Goal: Task Accomplishment & Management: Complete application form

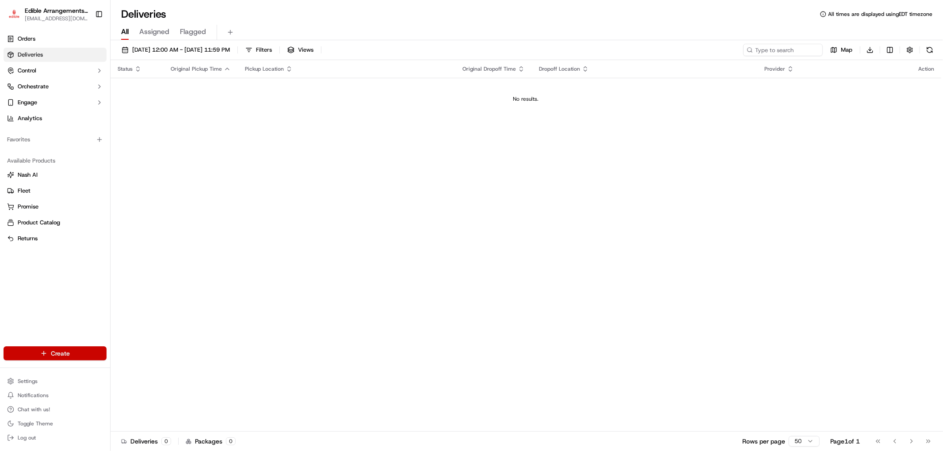
click at [54, 353] on html "Edible Arrangements - [GEOGRAPHIC_DATA][EMAIL_ADDRESS][DOMAIN_NAME] Toggle Side…" at bounding box center [471, 225] width 943 height 451
click at [160, 373] on link "Delivery" at bounding box center [159, 370] width 99 height 16
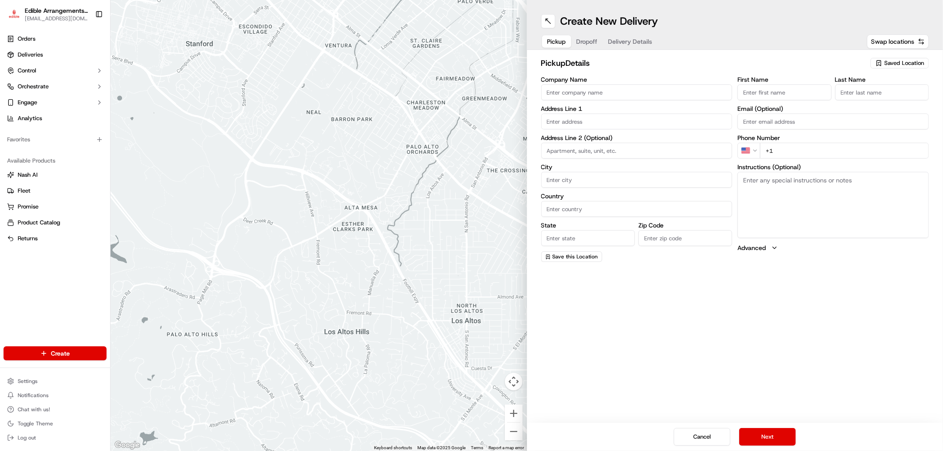
click at [880, 63] on div "Saved Location" at bounding box center [899, 63] width 58 height 11
click at [867, 100] on span "Edible Arrangements - [GEOGRAPHIC_DATA], [GEOGRAPHIC_DATA] (GA1714)" at bounding box center [884, 100] width 109 height 16
type input "Edible Arrangements - [GEOGRAPHIC_DATA], [GEOGRAPHIC_DATA]"
type input "[STREET_ADDRESS]"
type input "Savannah"
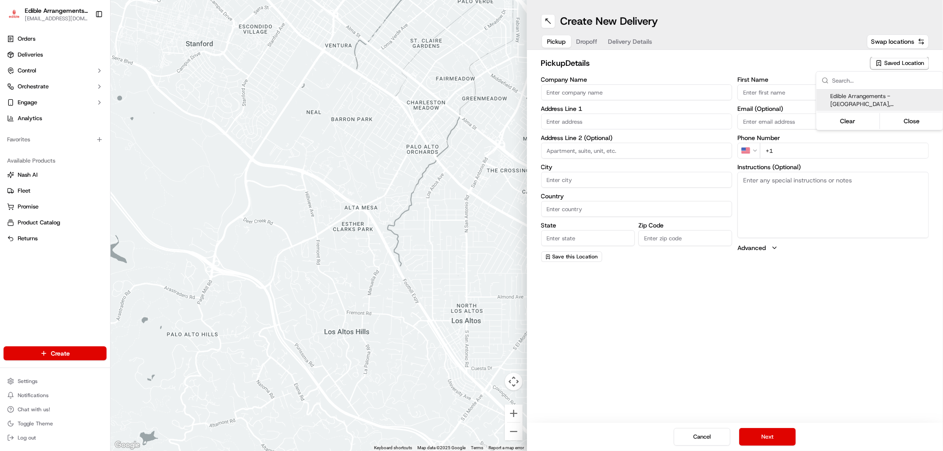
type input "US"
type input "GA"
type input "31406"
type input "[EMAIL_ADDRESS][DOMAIN_NAME]"
type input "[PHONE_NUMBER]"
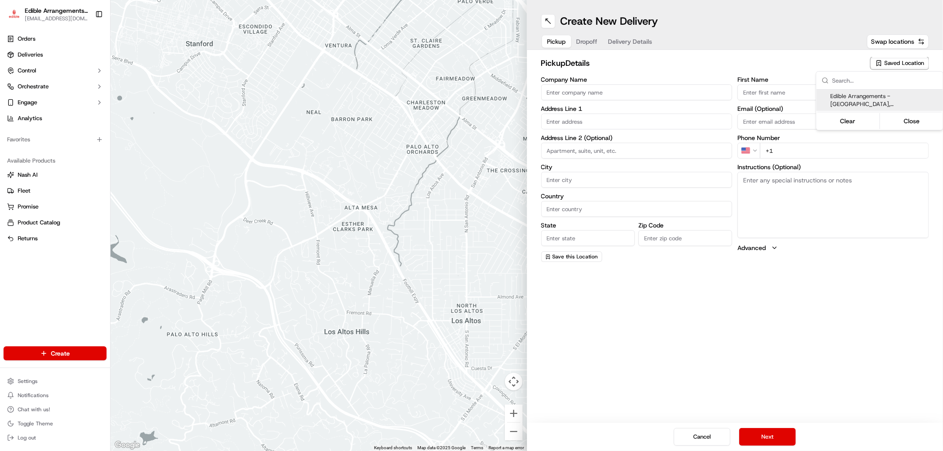
type textarea "Please come inside the store to pick up the arrangement."
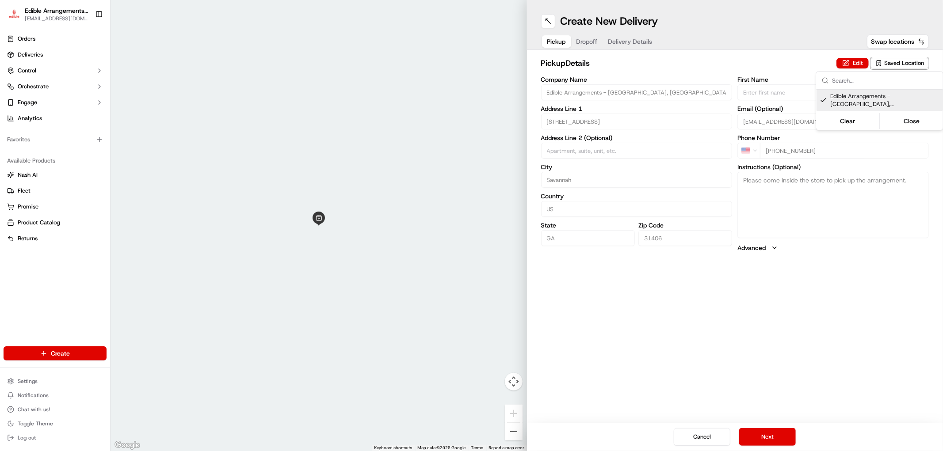
click at [594, 40] on html "Edible Arrangements - [GEOGRAPHIC_DATA][EMAIL_ADDRESS][DOMAIN_NAME] Toggle Side…" at bounding box center [471, 225] width 943 height 451
click at [593, 40] on html "Edible Arrangements - [GEOGRAPHIC_DATA][EMAIL_ADDRESS][DOMAIN_NAME] Toggle Side…" at bounding box center [471, 225] width 943 height 451
click at [595, 43] on span "Dropoff" at bounding box center [586, 41] width 21 height 9
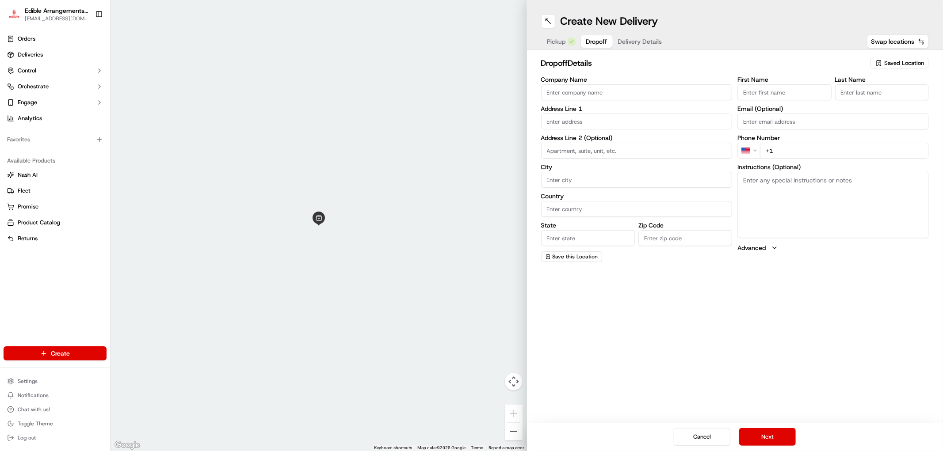
click at [602, 80] on label "Company Name" at bounding box center [636, 79] width 191 height 6
click at [602, 84] on input "Company Name" at bounding box center [636, 92] width 191 height 16
drag, startPoint x: 608, startPoint y: 90, endPoint x: 649, endPoint y: 94, distance: 41.3
click at [608, 90] on input "Company Name" at bounding box center [636, 92] width 191 height 16
click at [827, 90] on input "First Name" at bounding box center [784, 92] width 94 height 16
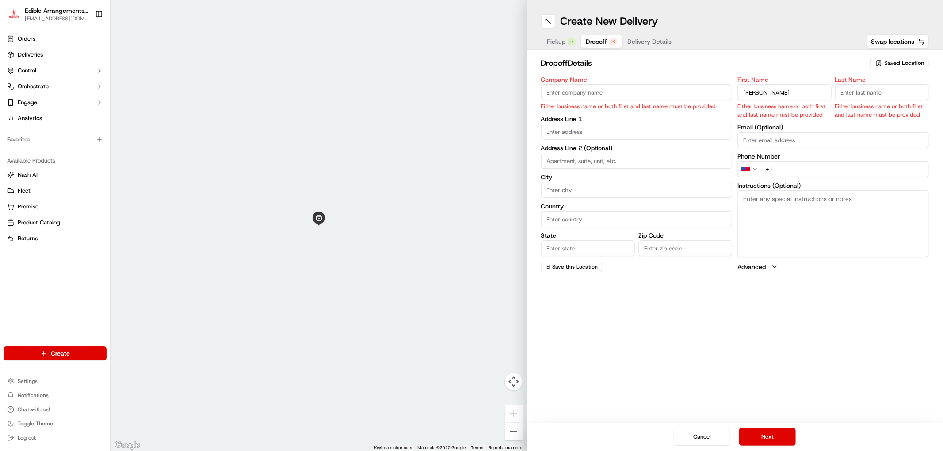
type input "[PERSON_NAME]"
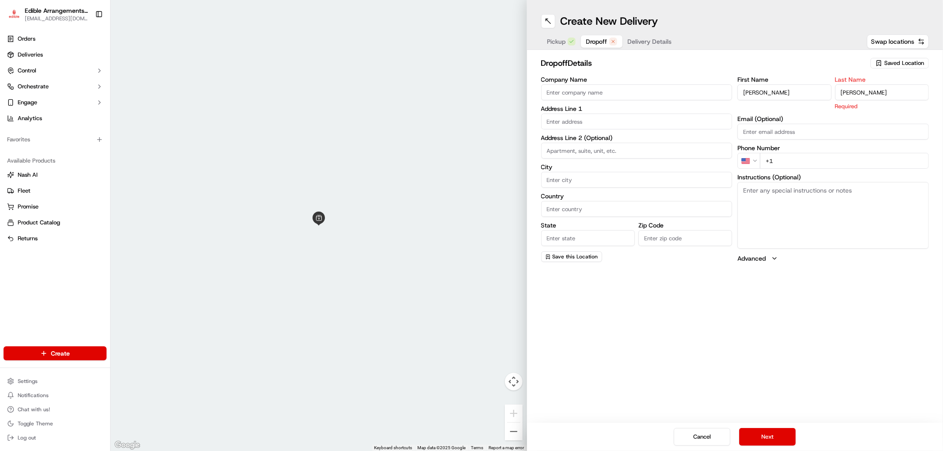
type input "[PERSON_NAME]"
click at [637, 94] on input "Company Name" at bounding box center [636, 92] width 191 height 16
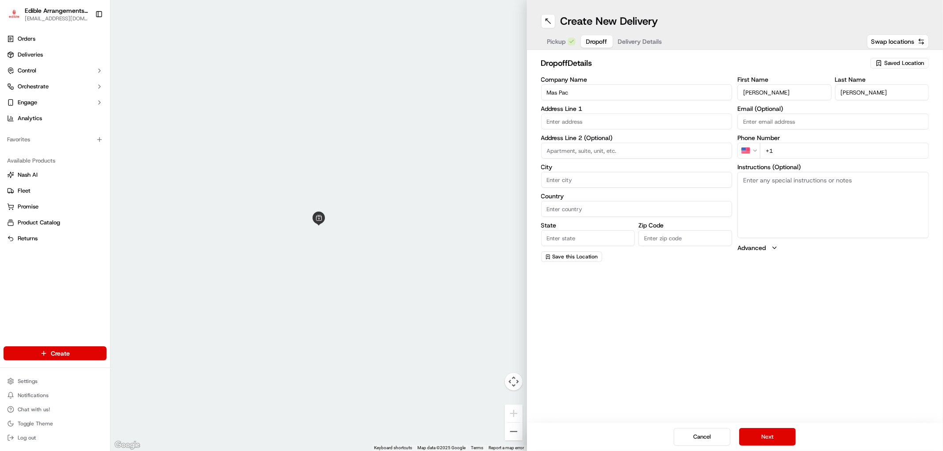
type input "Mas Pac"
click at [597, 121] on input "text" at bounding box center [636, 122] width 191 height 16
click at [552, 117] on input "text" at bounding box center [636, 122] width 191 height 16
click at [570, 121] on input "text" at bounding box center [636, 122] width 191 height 16
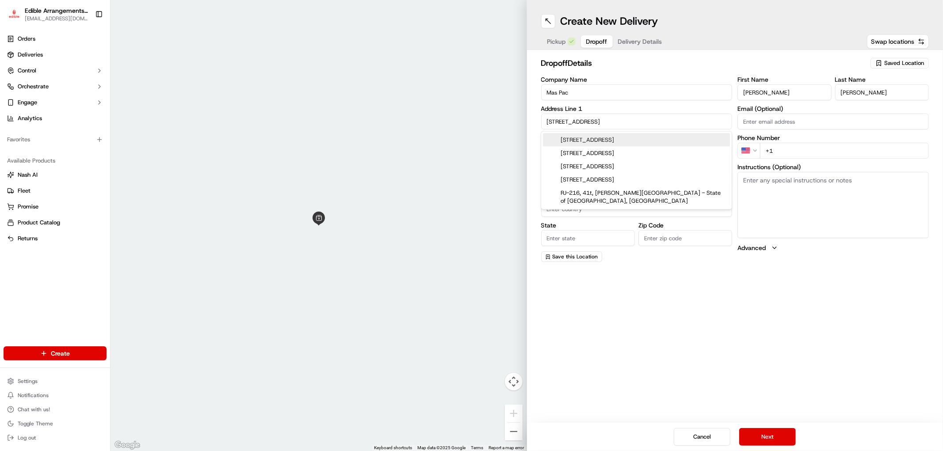
type input "[STREET_ADDRESS]"
click at [617, 113] on div "Address Line 1 [STREET_ADDRESS]" at bounding box center [636, 118] width 191 height 24
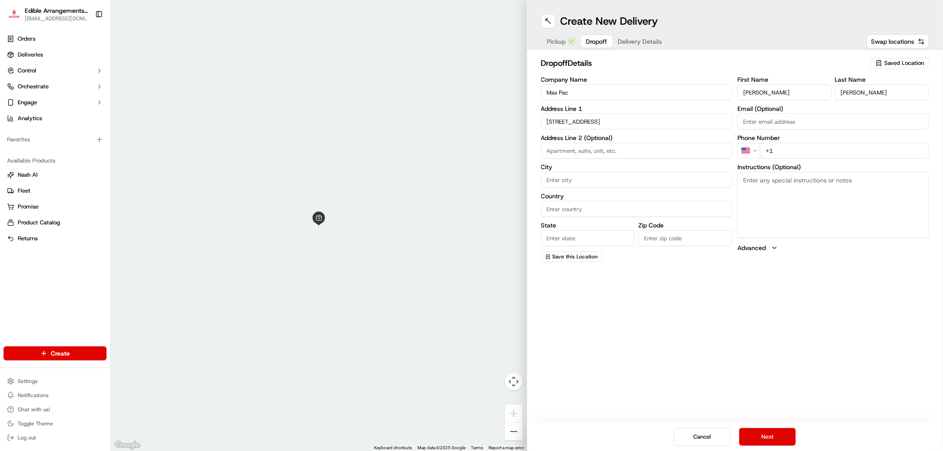
click at [665, 241] on input "Zip Code" at bounding box center [685, 238] width 94 height 16
type input "31401"
click at [661, 222] on label "Zip Code" at bounding box center [685, 225] width 94 height 6
click at [661, 230] on input "31401" at bounding box center [685, 238] width 94 height 16
click at [591, 118] on input "[STREET_ADDRESS]" at bounding box center [636, 122] width 191 height 16
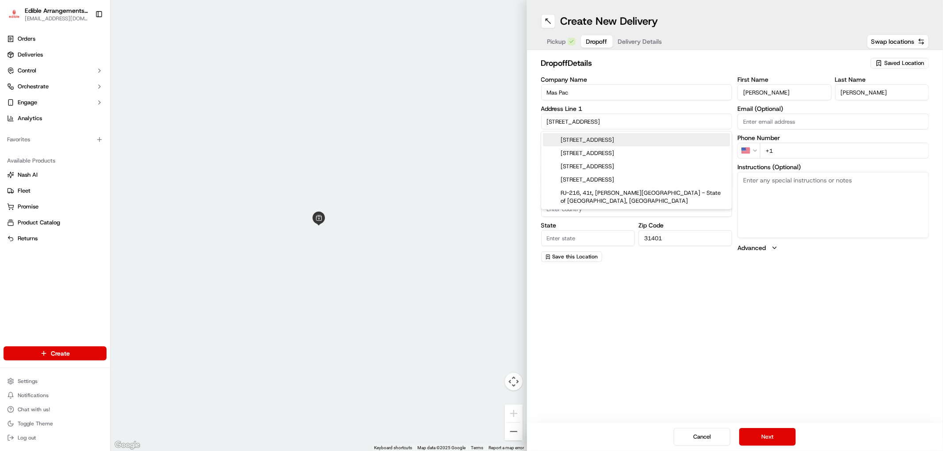
click at [593, 118] on input "[STREET_ADDRESS]" at bounding box center [636, 122] width 191 height 16
click at [668, 137] on div "[STREET_ADDRESS]" at bounding box center [636, 139] width 187 height 13
type input "[STREET_ADDRESS]"
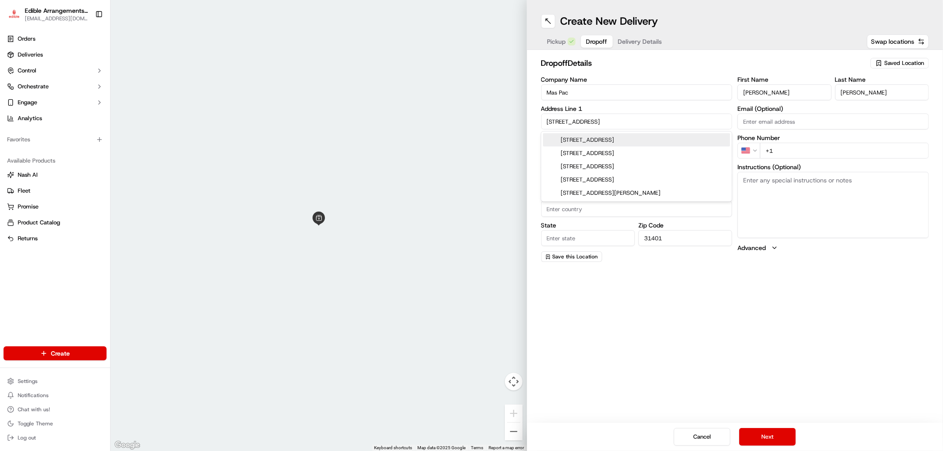
type input "Savannah"
type input "[GEOGRAPHIC_DATA]"
type input "GA"
type input "[STREET_ADDRESS]"
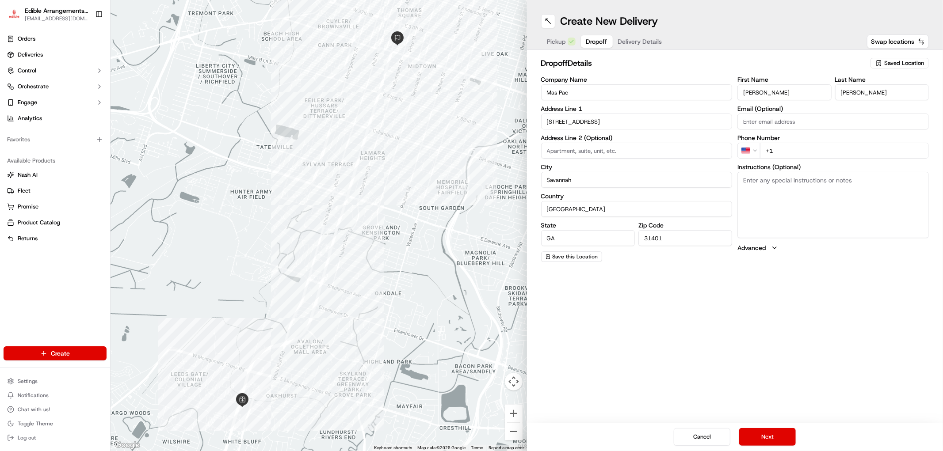
click at [846, 216] on textarea "Instructions (Optional)" at bounding box center [832, 205] width 191 height 66
paste textarea "Hand deliver to customer. We have already confirmed the recipient will be home …"
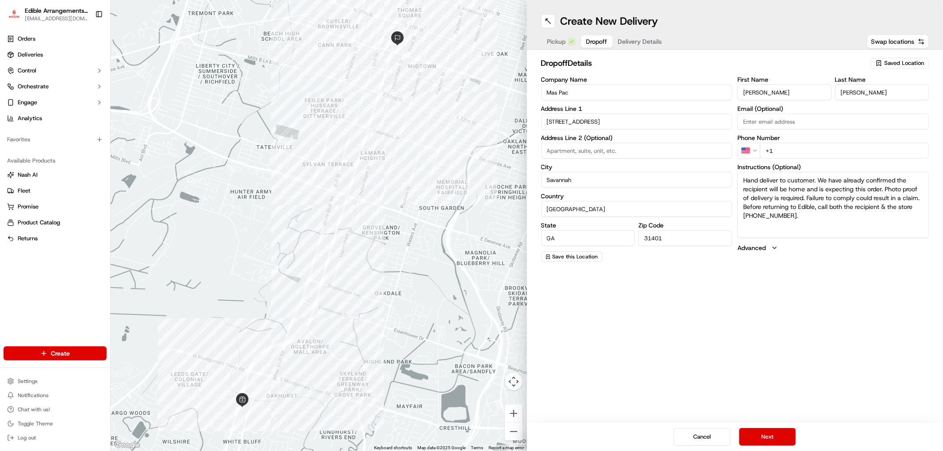
click at [801, 193] on textarea "Hand deliver to customer. We have already confirmed the recipient will be home …" at bounding box center [832, 205] width 191 height 66
click at [822, 214] on textarea "Hand deliver to customer. We have already confirmed the recipient will be there…" at bounding box center [832, 205] width 191 height 66
type textarea "Hand deliver to customer. We have already confirmed the recipient will be there…"
click at [803, 148] on input "+1" at bounding box center [844, 151] width 169 height 16
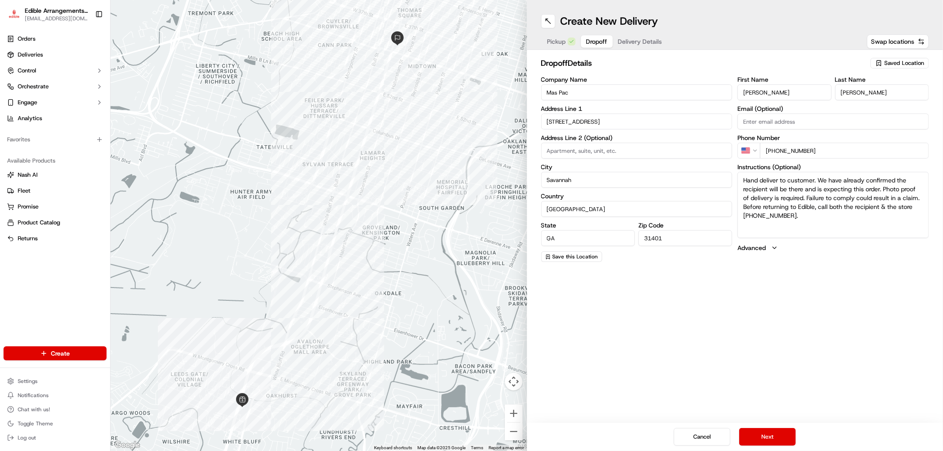
type input "[PHONE_NUMBER]"
click at [685, 59] on h2 "dropoff Details" at bounding box center [703, 63] width 324 height 12
click at [665, 38] on button "Delivery Details" at bounding box center [639, 41] width 55 height 12
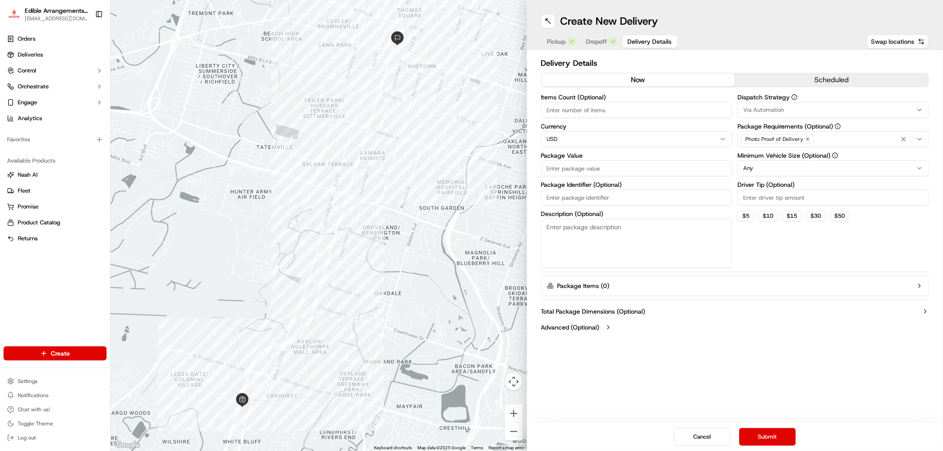
click at [584, 114] on input "Items Count (Optional)" at bounding box center [636, 110] width 191 height 16
type input "2"
click at [587, 248] on textarea "Description (Optional)" at bounding box center [636, 243] width 191 height 49
type textarea "Arrangement in bag with a balloon."
click at [585, 164] on input "Package Value" at bounding box center [636, 168] width 191 height 16
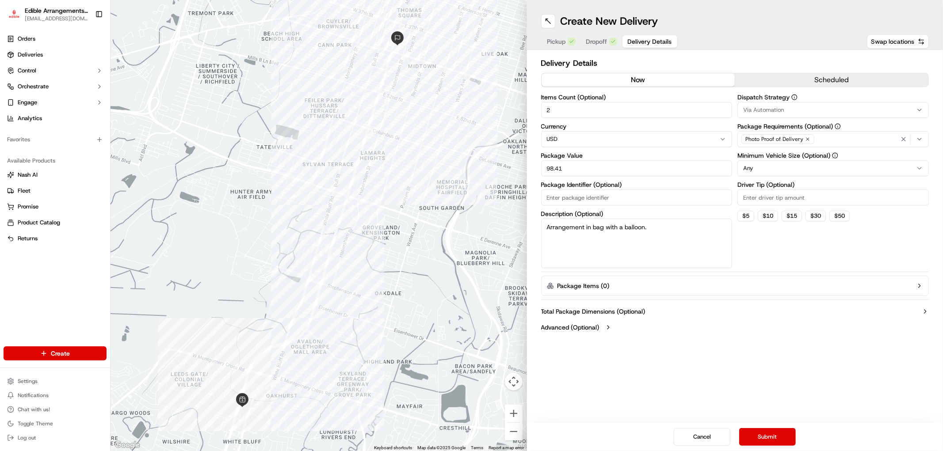
type input "98.41"
click at [584, 190] on input "Package Identifier (Optional)" at bounding box center [636, 198] width 191 height 16
type input "W"
type input "S1714-107944-1"
click at [618, 158] on label "Package Value" at bounding box center [636, 155] width 191 height 6
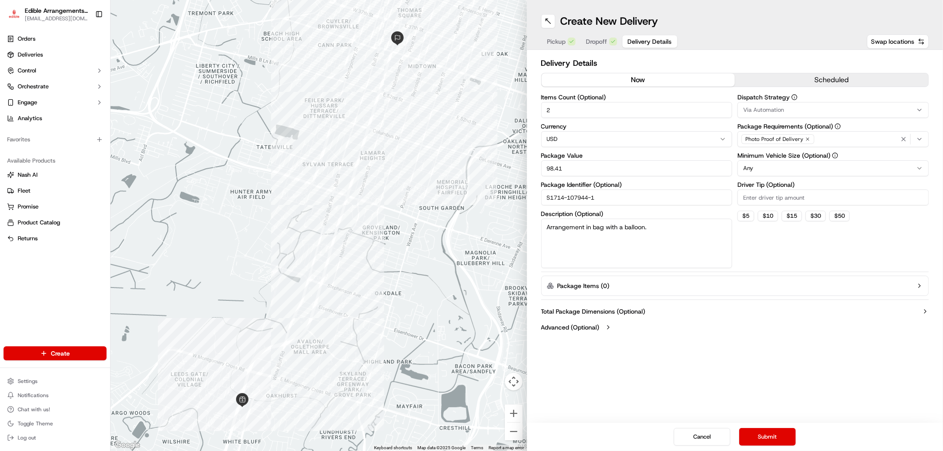
click at [618, 160] on input "98.41" at bounding box center [636, 168] width 191 height 16
click at [564, 27] on h1 "Create New Delivery" at bounding box center [609, 21] width 98 height 14
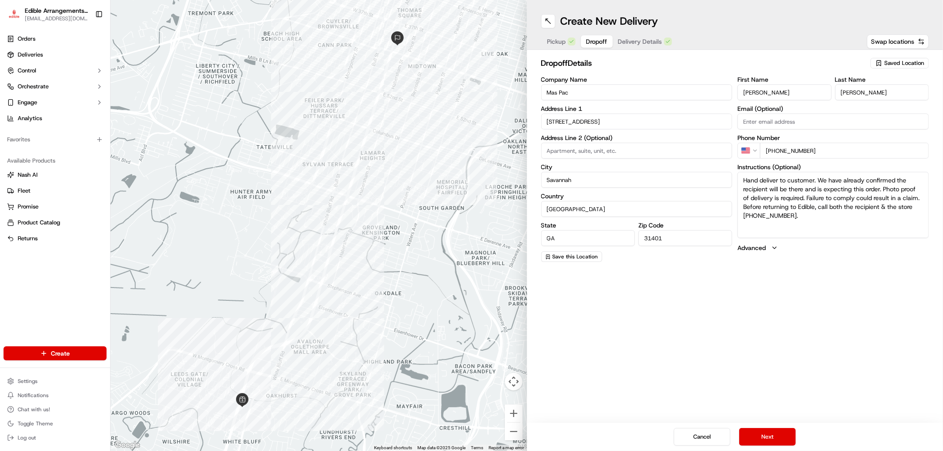
click at [608, 37] on button "Dropoff" at bounding box center [597, 41] width 32 height 12
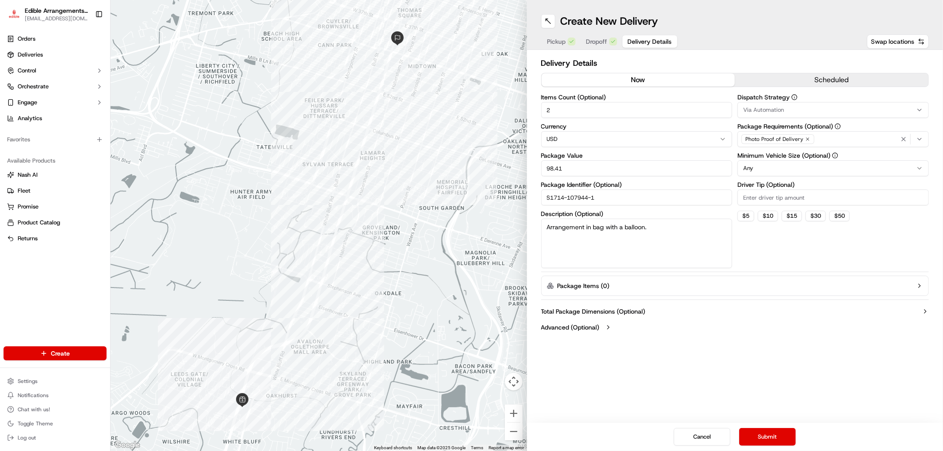
click at [639, 40] on span "Delivery Details" at bounding box center [649, 41] width 44 height 9
click at [780, 435] on button "Submit" at bounding box center [767, 437] width 57 height 18
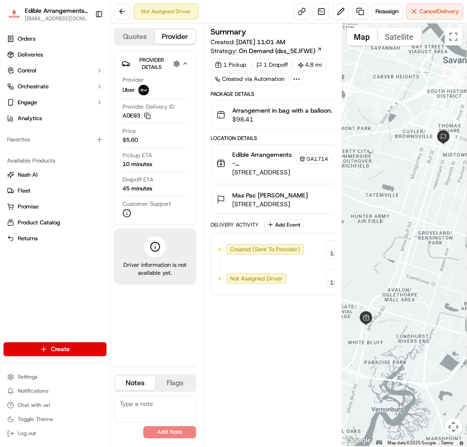
click at [326, 98] on div "Package Details" at bounding box center [295, 94] width 169 height 7
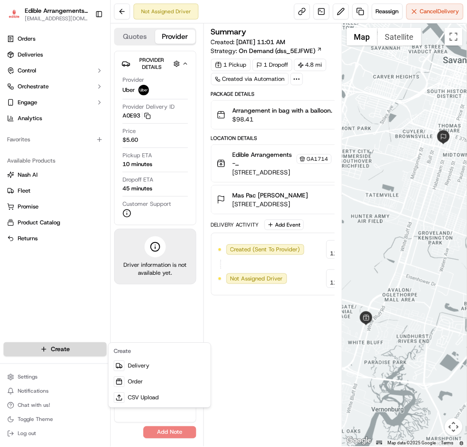
click at [61, 346] on html "Edible Arrangements - [GEOGRAPHIC_DATA][EMAIL_ADDRESS][DOMAIN_NAME] Toggle Side…" at bounding box center [233, 223] width 467 height 447
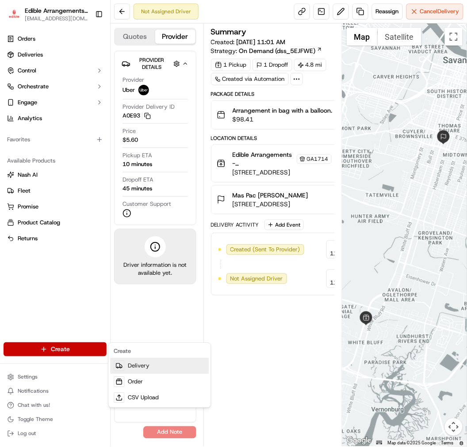
click at [142, 364] on link "Delivery" at bounding box center [159, 366] width 99 height 16
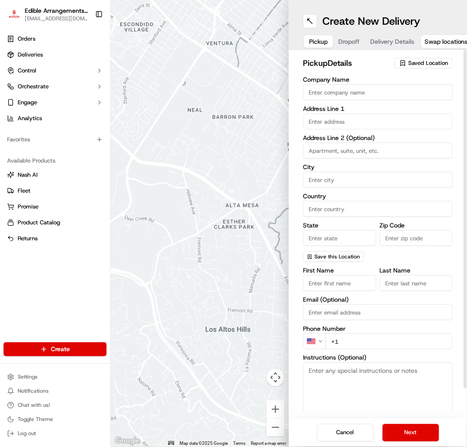
click at [415, 60] on span "Saved Location" at bounding box center [428, 63] width 40 height 8
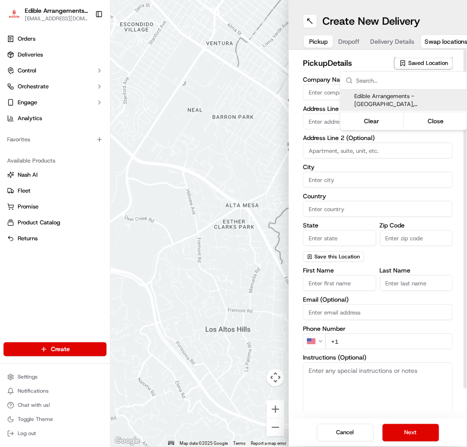
click at [393, 96] on span "Edible Arrangements - [GEOGRAPHIC_DATA], [GEOGRAPHIC_DATA] (GA1714)" at bounding box center [408, 100] width 109 height 16
type input "Edible Arrangements - [GEOGRAPHIC_DATA], [GEOGRAPHIC_DATA]"
type input "[STREET_ADDRESS]"
type input "Savannah"
type input "US"
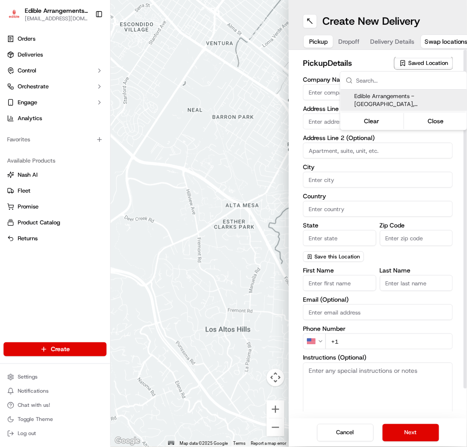
type input "GA"
type input "31406"
type input "[EMAIL_ADDRESS][DOMAIN_NAME]"
type input "[PHONE_NUMBER]"
type textarea "Please come inside the store to pick up the arrangement."
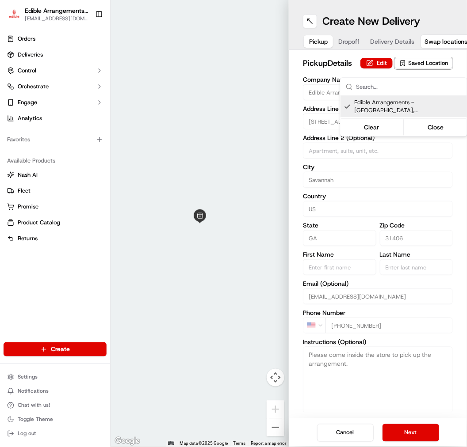
click at [343, 45] on html "Edible Arrangements - [GEOGRAPHIC_DATA][EMAIL_ADDRESS][DOMAIN_NAME] Toggle Side…" at bounding box center [233, 223] width 467 height 447
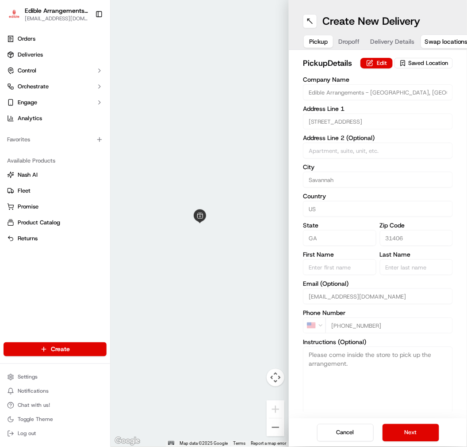
click at [343, 42] on button "Dropoff" at bounding box center [349, 41] width 32 height 12
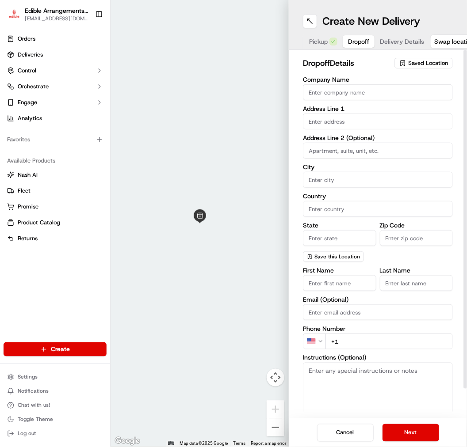
click at [332, 285] on input "First Name" at bounding box center [339, 283] width 73 height 16
type input "Joi"
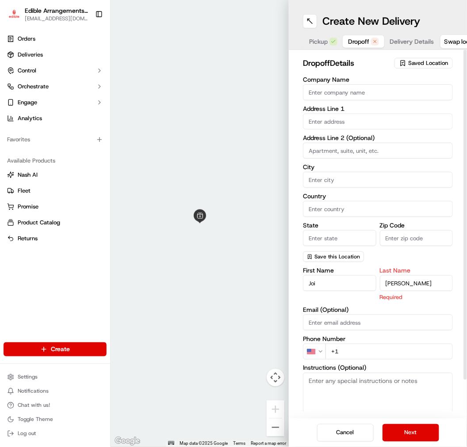
type input "[PERSON_NAME]"
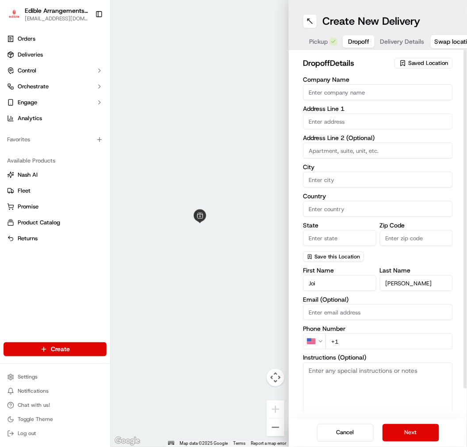
click at [339, 326] on div "First Name [PERSON_NAME] Last Name [PERSON_NAME] Email (Optional) Phone Number …" at bounding box center [378, 355] width 150 height 176
drag, startPoint x: 361, startPoint y: 292, endPoint x: 362, endPoint y: 301, distance: 9.8
click at [361, 292] on div "First Name [PERSON_NAME] Last Name [PERSON_NAME] Email (Optional) Phone Number …" at bounding box center [378, 355] width 150 height 176
click at [373, 337] on input "+1" at bounding box center [388, 342] width 127 height 16
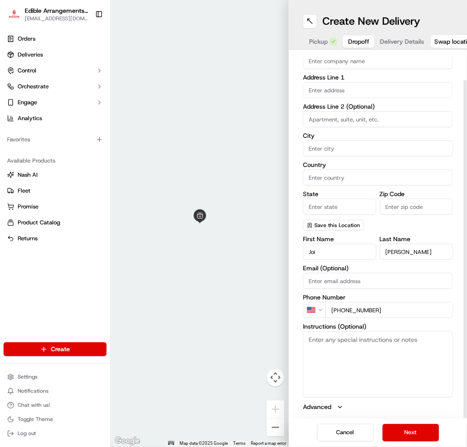
type input "[PHONE_NUMBER]"
click at [353, 385] on textarea "Instructions (Optional)" at bounding box center [378, 364] width 150 height 66
paste textarea "Hand deliver to customer. We have already confirmed the recipient will be home …"
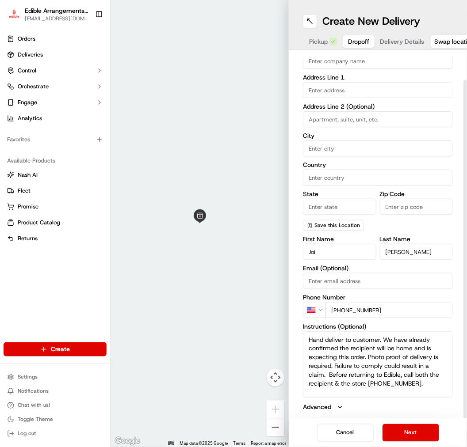
scroll to position [0, 0]
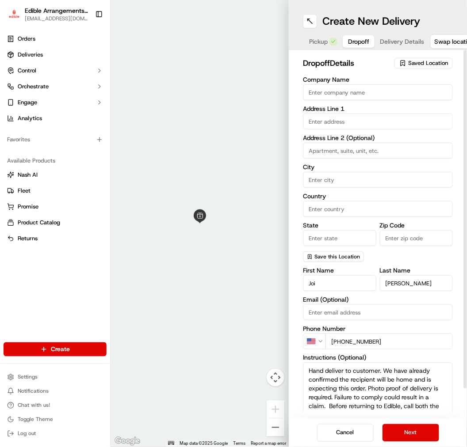
type textarea "Hand deliver to customer. We have already confirmed the recipient will be home …"
click at [322, 120] on input "text" at bounding box center [378, 122] width 150 height 16
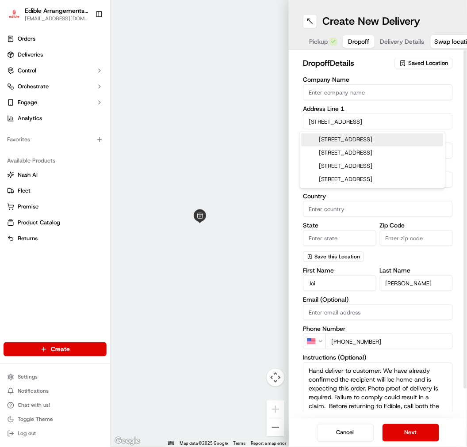
click at [373, 142] on div "[STREET_ADDRESS]" at bounding box center [372, 139] width 142 height 13
type input "[STREET_ADDRESS]"
type input "Savannah"
type input "[GEOGRAPHIC_DATA]"
type input "GA"
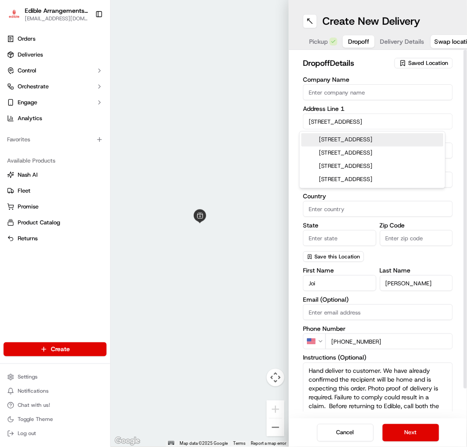
type input "31405"
type input "[STREET_ADDRESS]"
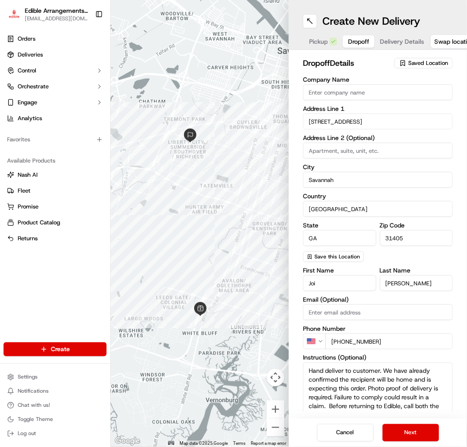
click at [392, 40] on span "Delivery Details" at bounding box center [402, 41] width 44 height 9
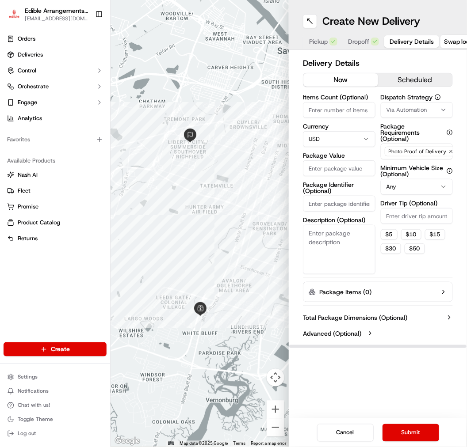
click at [341, 242] on textarea "Description (Optional)" at bounding box center [339, 249] width 72 height 49
type textarea "Arrangement in bag with flowers."
click at [350, 114] on input "Items Count (Optional)" at bounding box center [339, 110] width 72 height 16
type input "2"
click at [329, 204] on input "Package Identifier (Optional)" at bounding box center [339, 204] width 72 height 16
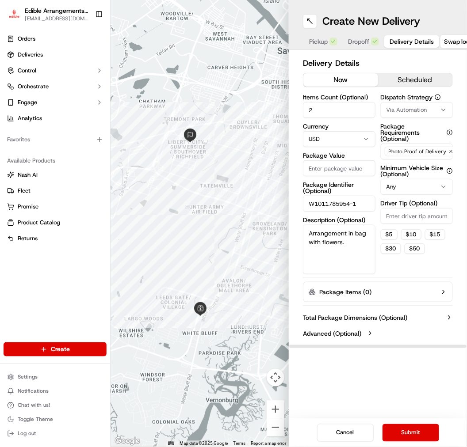
type input "W1011785954-1"
click at [340, 166] on input "Package Value" at bounding box center [339, 168] width 72 height 16
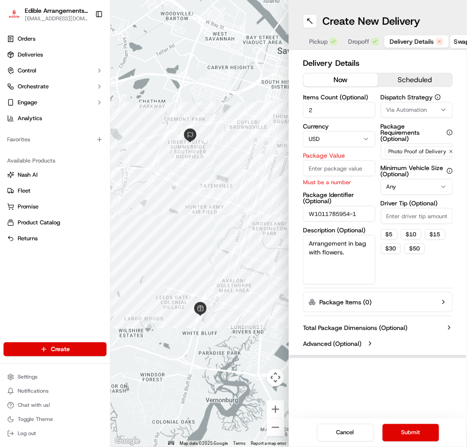
click at [342, 172] on input "Package Value" at bounding box center [339, 168] width 72 height 16
type input "84.93"
click at [402, 255] on div "Dispatch Strategy Via Automation Package Requirements (Optional) Photo Proof of…" at bounding box center [416, 189] width 72 height 190
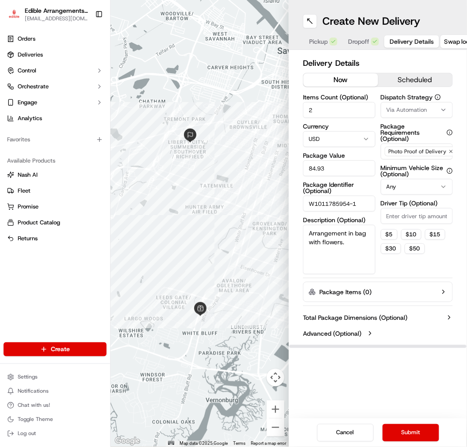
click at [351, 41] on span "Dropoff" at bounding box center [358, 41] width 21 height 9
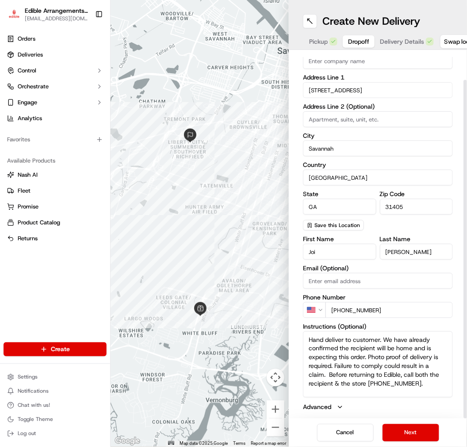
click at [400, 38] on span "Delivery Details" at bounding box center [402, 41] width 44 height 9
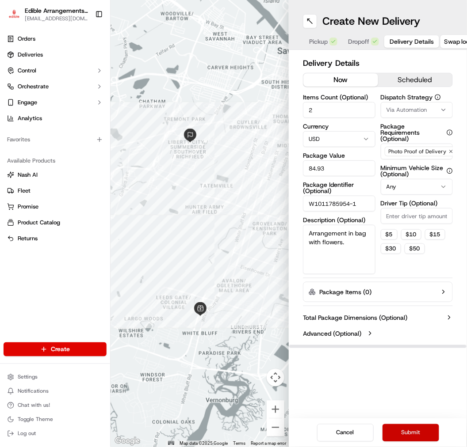
click at [417, 424] on button "Submit" at bounding box center [410, 433] width 57 height 18
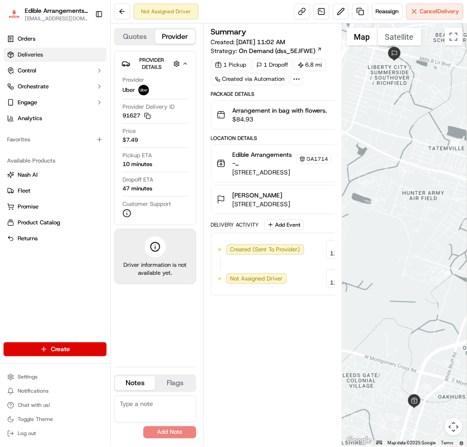
click at [72, 55] on link "Deliveries" at bounding box center [55, 55] width 103 height 14
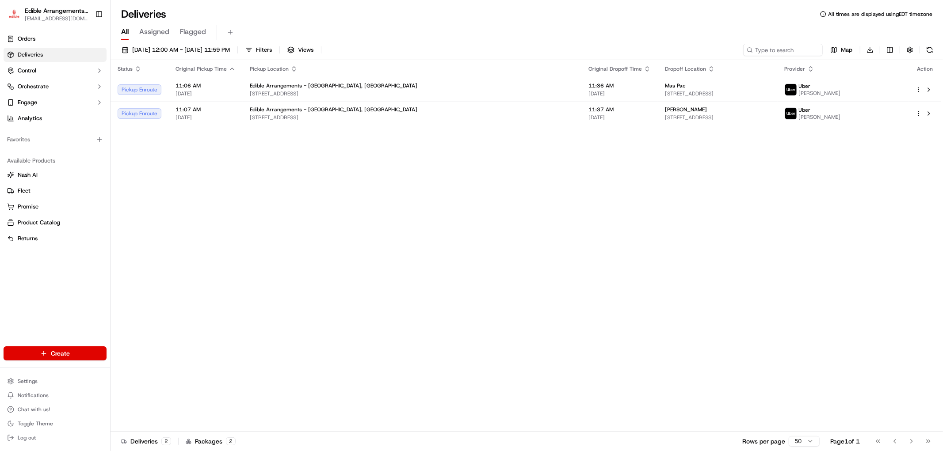
click at [814, 236] on div "Status Original Pickup Time Pickup Location Original Dropoff Time Dropoff Locat…" at bounding box center [525, 246] width 830 height 372
click at [401, 93] on span "[STREET_ADDRESS]" at bounding box center [412, 93] width 324 height 7
